Goal: Task Accomplishment & Management: Use online tool/utility

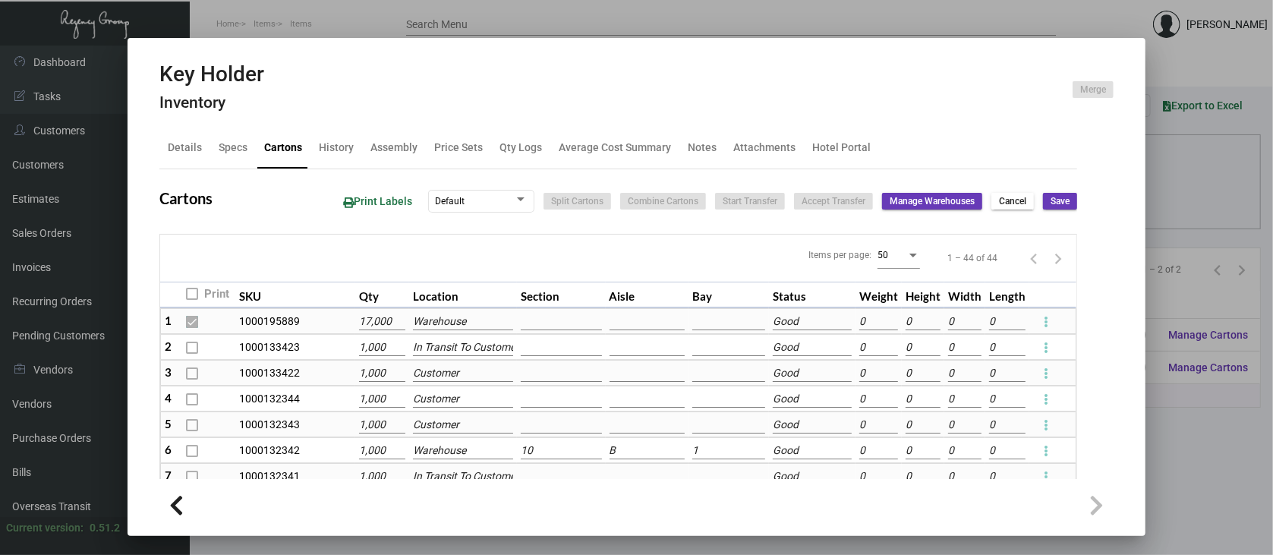
scroll to position [202, 0]
click at [1181, 446] on div at bounding box center [636, 277] width 1273 height 555
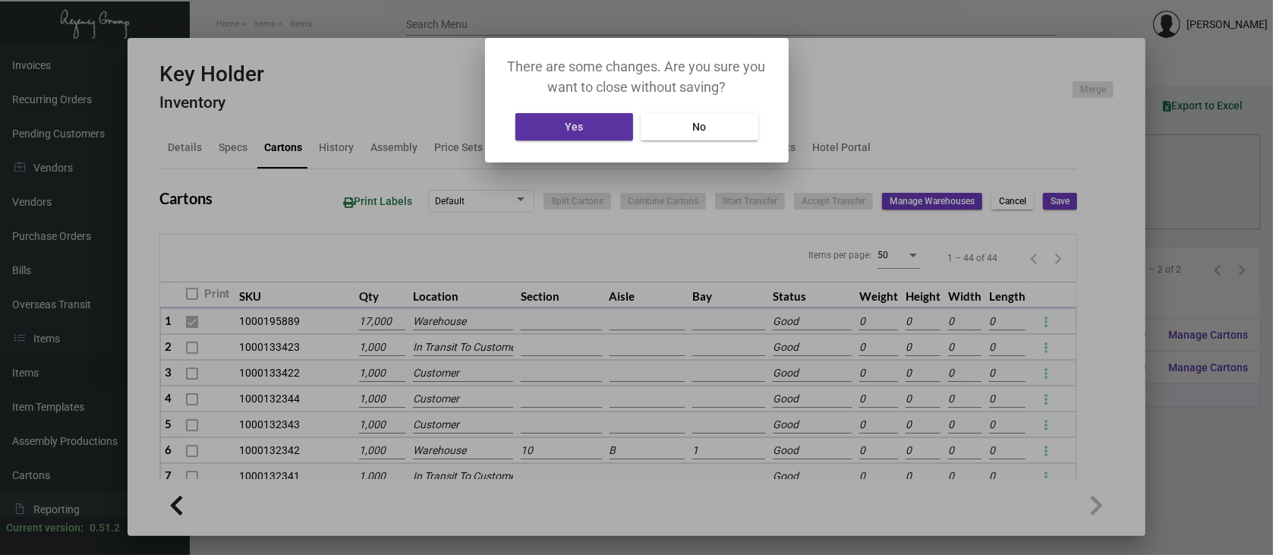
click at [595, 125] on button "Yes" at bounding box center [575, 126] width 118 height 27
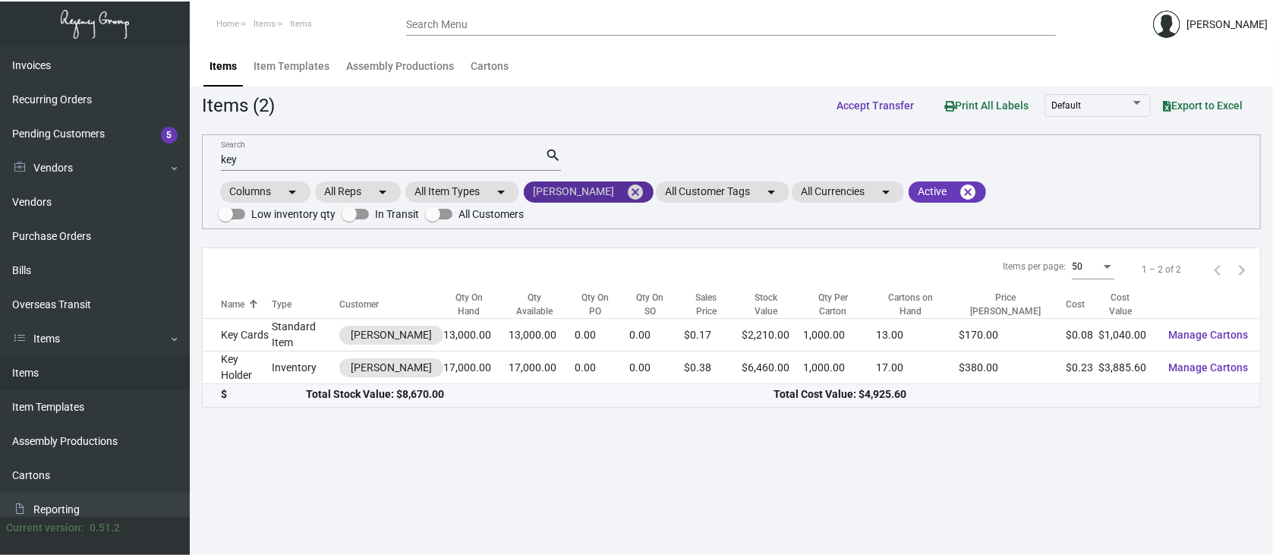
click at [626, 191] on mat-icon "cancel" at bounding box center [635, 192] width 18 height 18
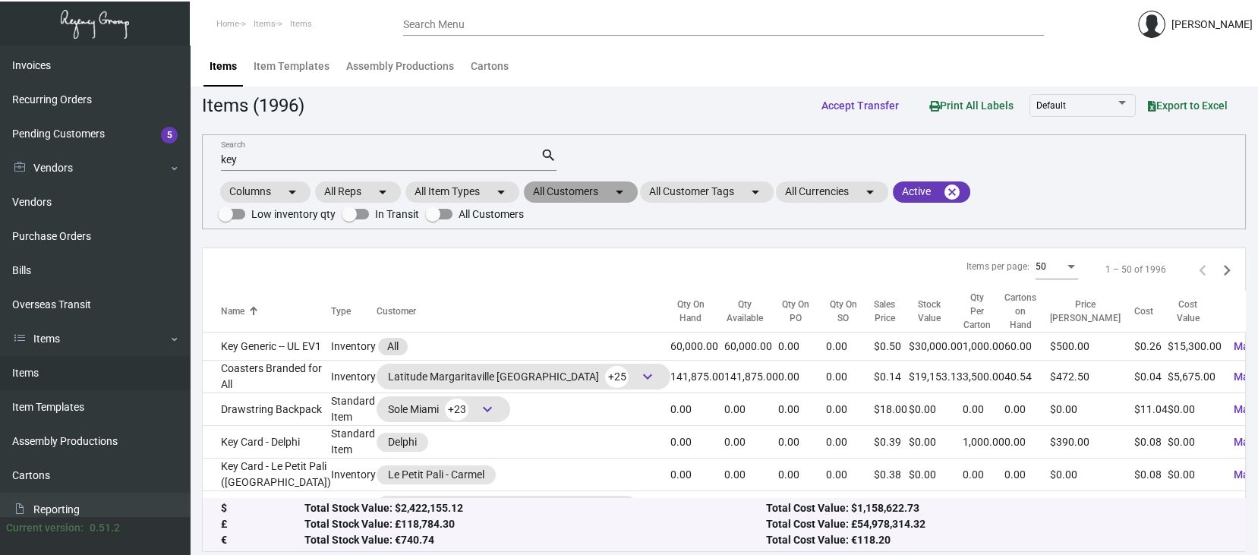
click at [588, 191] on mat-chip "All Customers arrow_drop_down" at bounding box center [581, 191] width 114 height 21
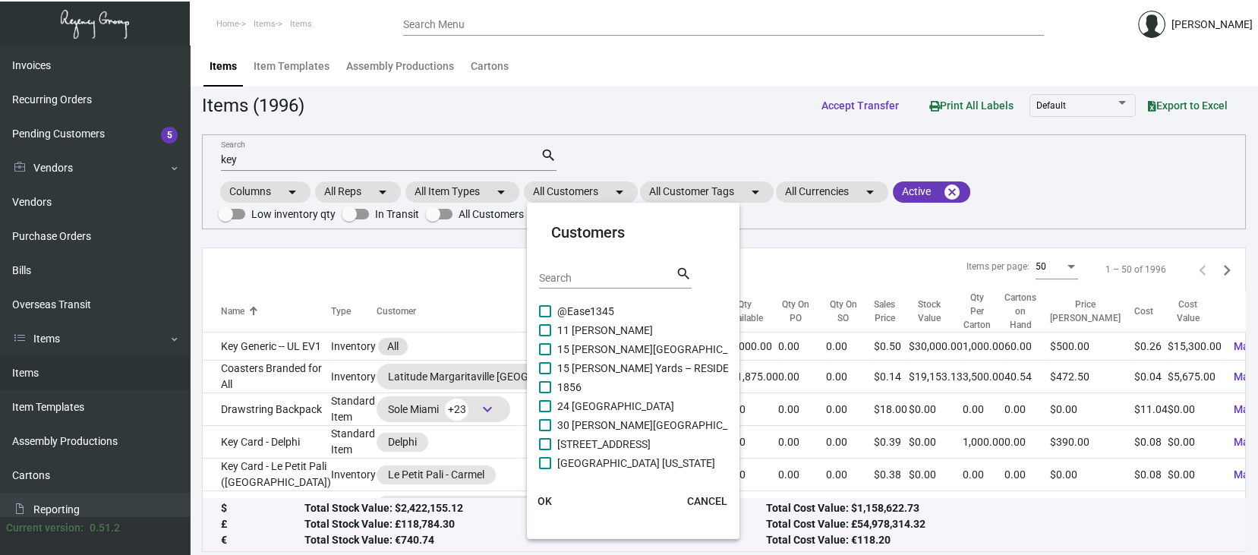
click at [578, 273] on input "Search" at bounding box center [607, 279] width 137 height 12
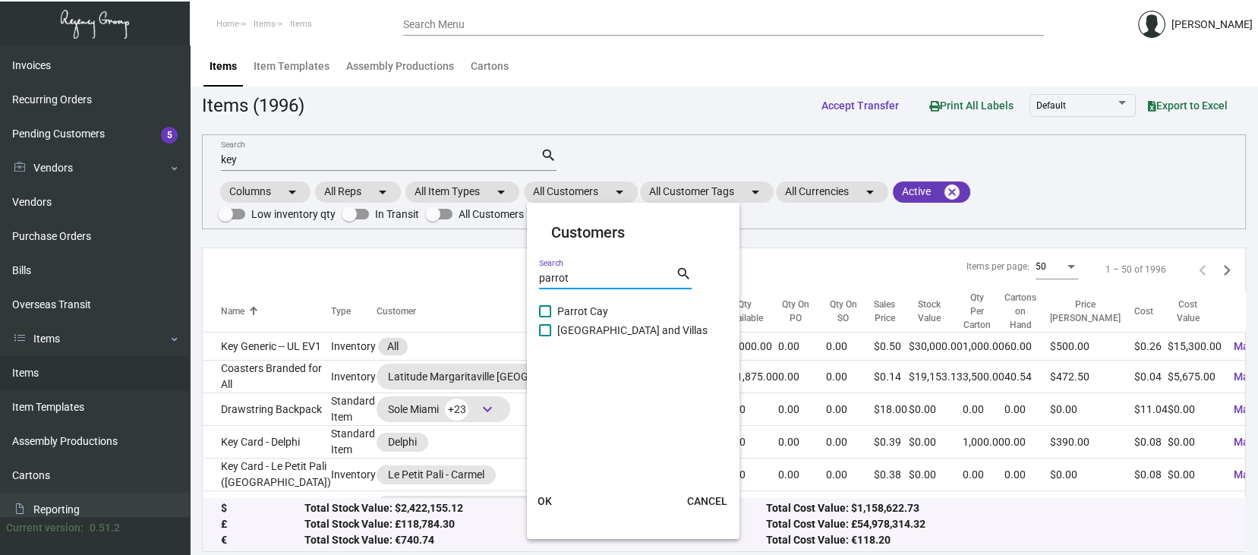
type input "parrot"
click at [545, 331] on span at bounding box center [545, 330] width 12 height 12
click at [545, 336] on input "[GEOGRAPHIC_DATA] and Villas" at bounding box center [544, 336] width 1 height 1
checkbox input "true"
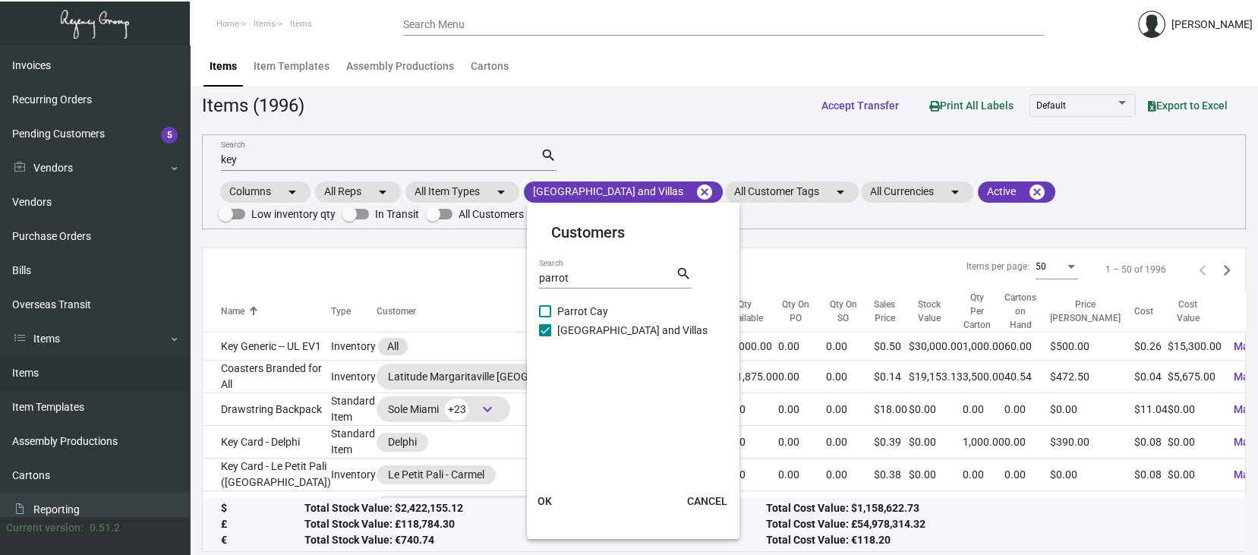
click at [551, 504] on span "OK" at bounding box center [545, 501] width 14 height 12
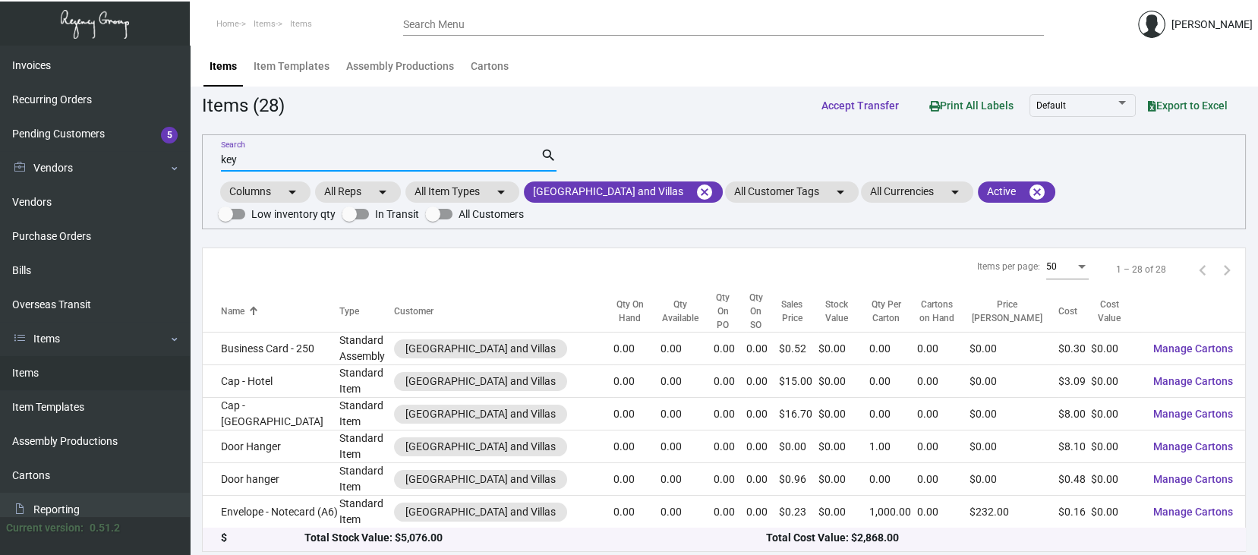
click at [254, 161] on input "key" at bounding box center [381, 160] width 320 height 12
type input "k"
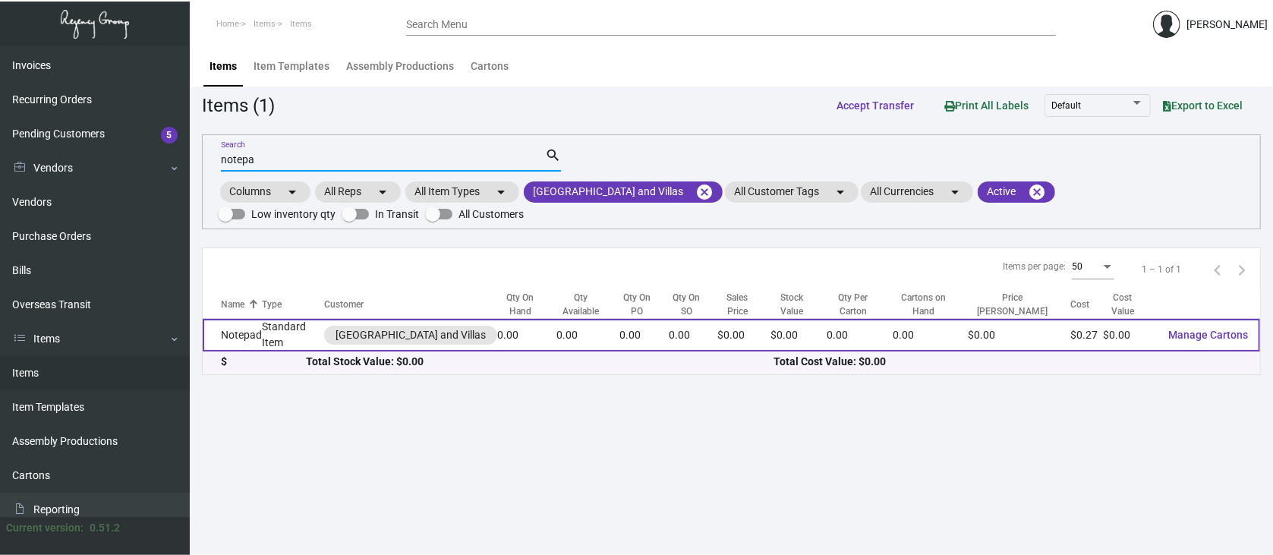
type input "notepa"
click at [1233, 335] on span "Manage Cartons" at bounding box center [1209, 335] width 80 height 12
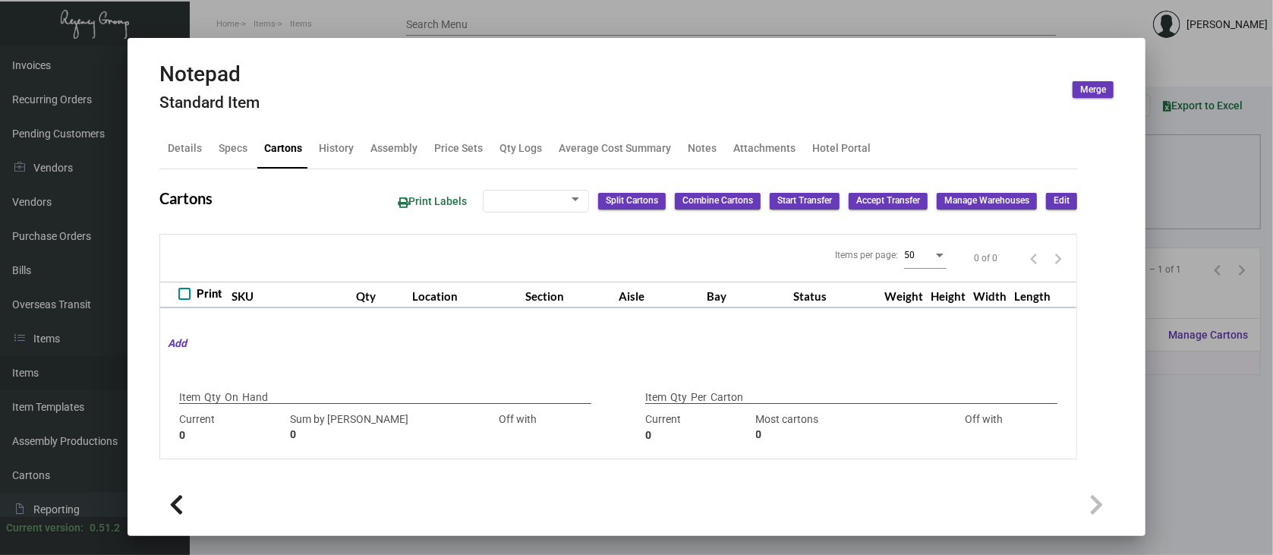
checkbox input "true"
type input "0"
